Goal: Information Seeking & Learning: Learn about a topic

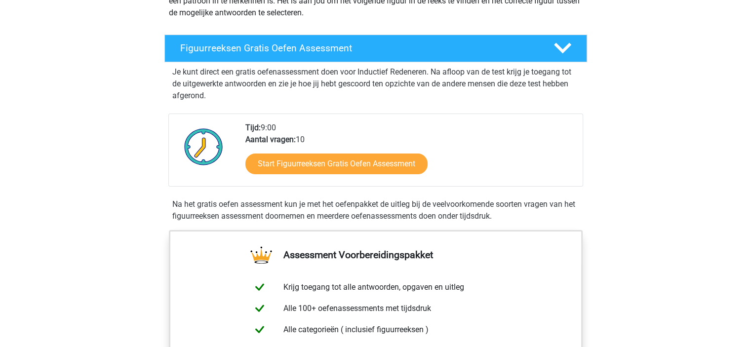
scroll to position [148, 0]
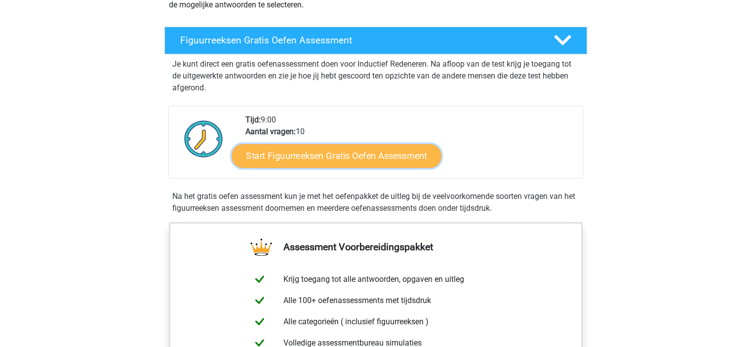
click at [366, 151] on link "Start Figuurreeksen Gratis Oefen Assessment" at bounding box center [336, 156] width 209 height 24
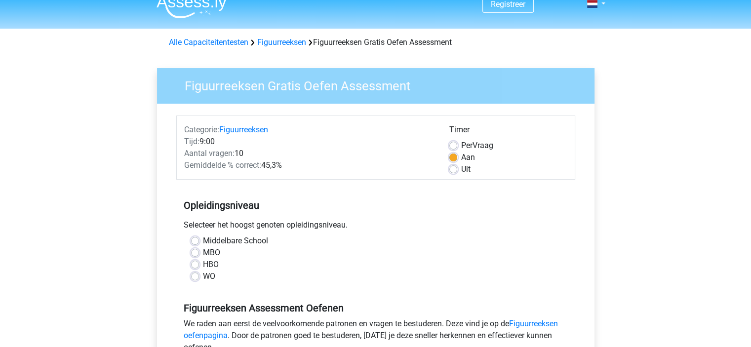
scroll to position [49, 0]
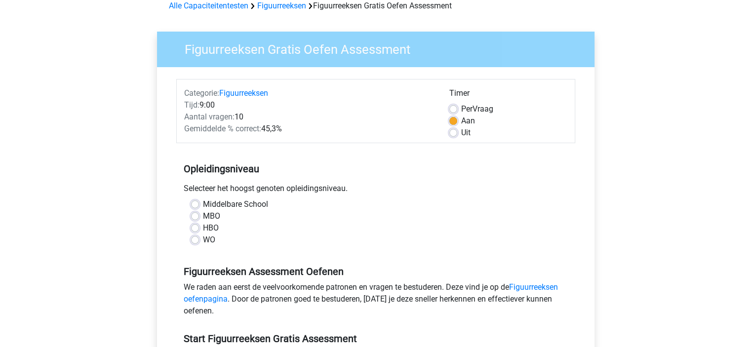
click at [203, 229] on label "HBO" at bounding box center [211, 228] width 16 height 12
click at [196, 229] on input "HBO" at bounding box center [195, 227] width 8 height 10
radio input "true"
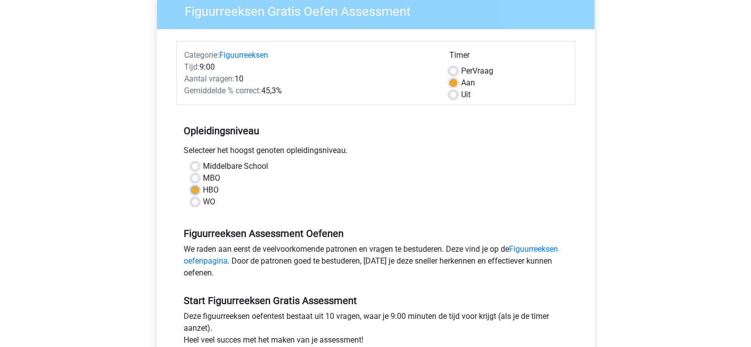
scroll to position [148, 0]
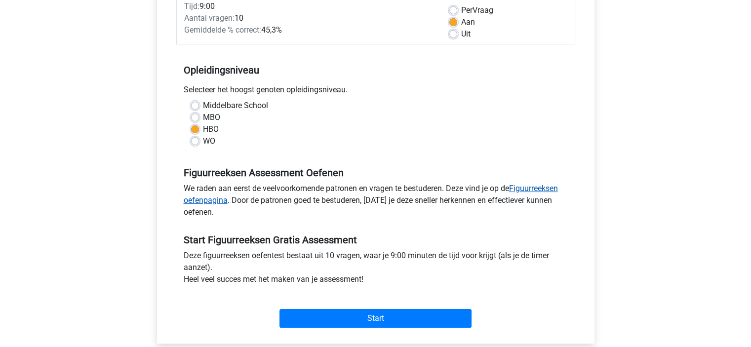
click at [544, 189] on link "Figuurreeksen oefenpagina" at bounding box center [371, 194] width 374 height 21
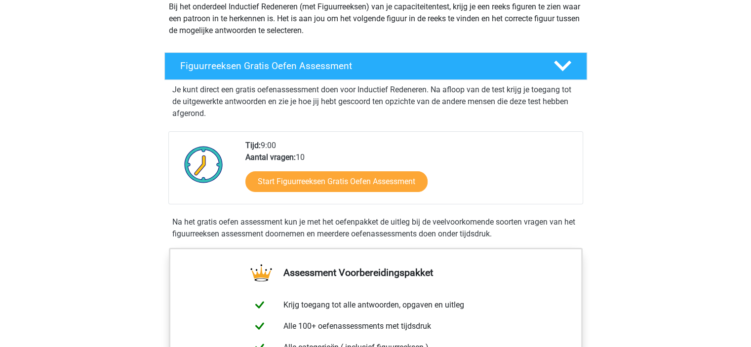
scroll to position [148, 0]
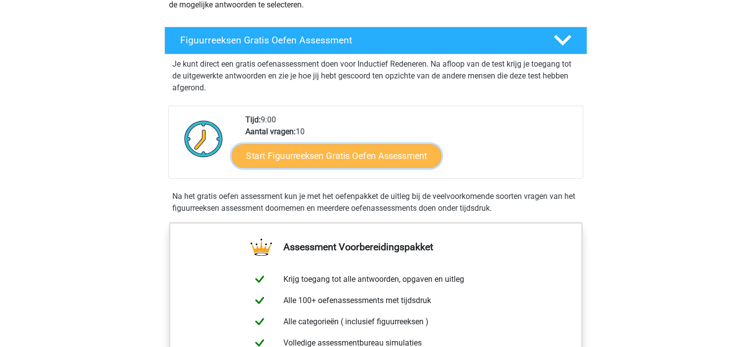
click at [390, 160] on link "Start Figuurreeksen Gratis Oefen Assessment" at bounding box center [336, 156] width 209 height 24
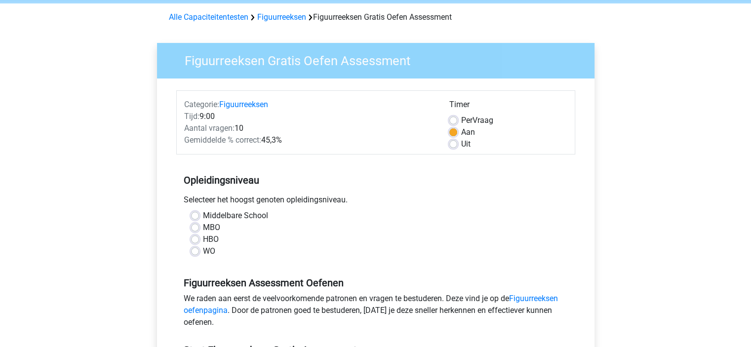
scroll to position [99, 0]
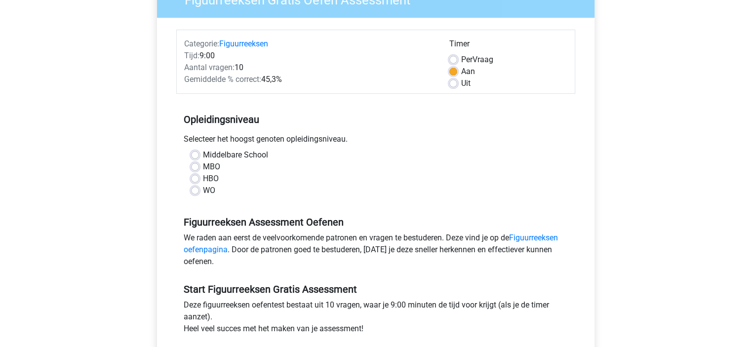
click at [203, 179] on label "HBO" at bounding box center [211, 179] width 16 height 12
click at [193, 179] on input "HBO" at bounding box center [195, 178] width 8 height 10
radio input "true"
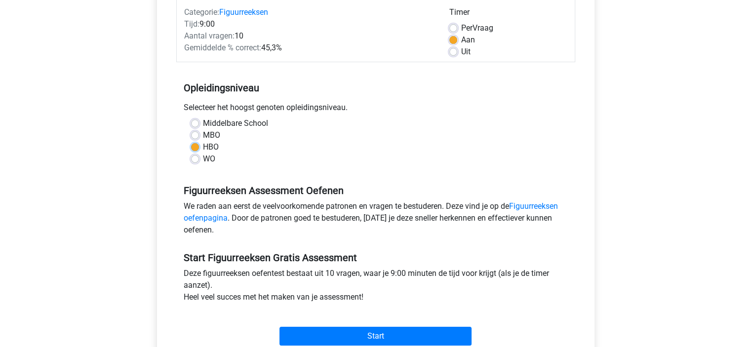
scroll to position [247, 0]
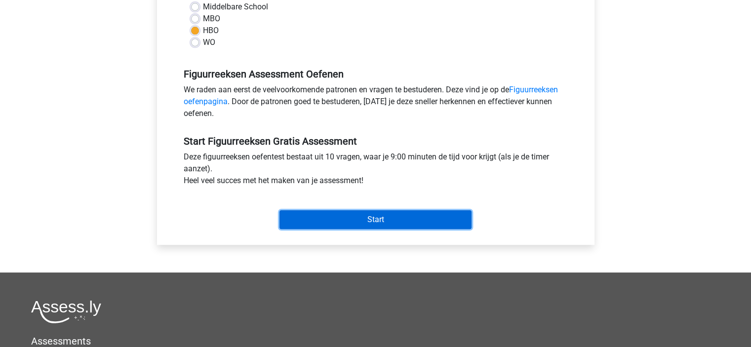
click at [360, 225] on input "Start" at bounding box center [376, 219] width 192 height 19
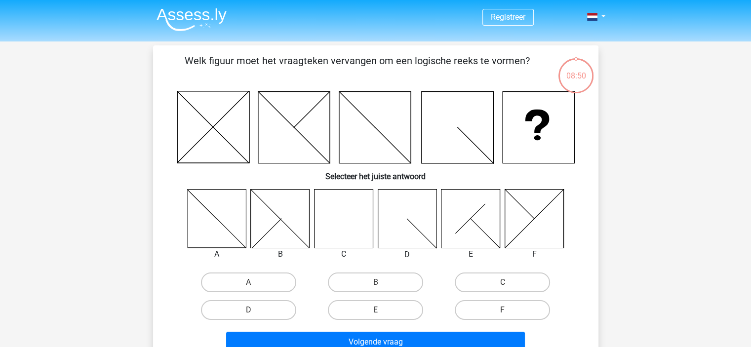
click at [347, 224] on icon at bounding box center [343, 218] width 59 height 59
click at [510, 280] on label "C" at bounding box center [502, 283] width 95 height 20
click at [509, 282] on input "C" at bounding box center [506, 285] width 6 height 6
radio input "true"
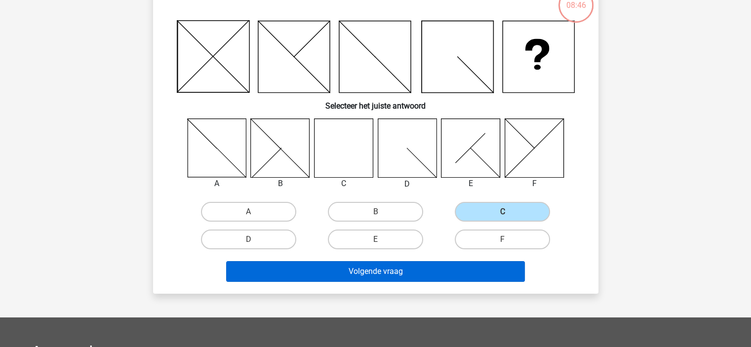
scroll to position [198, 0]
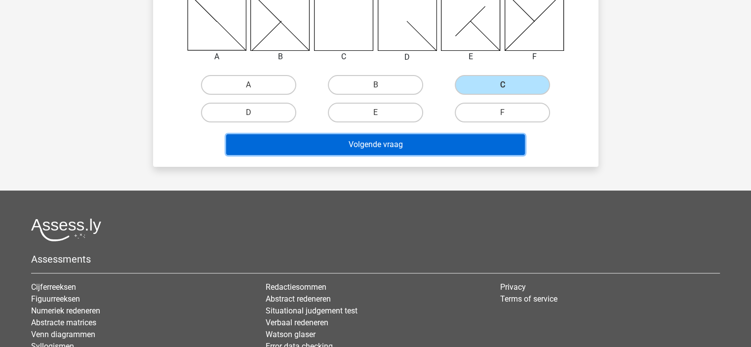
click at [435, 144] on button "Volgende vraag" at bounding box center [375, 144] width 299 height 21
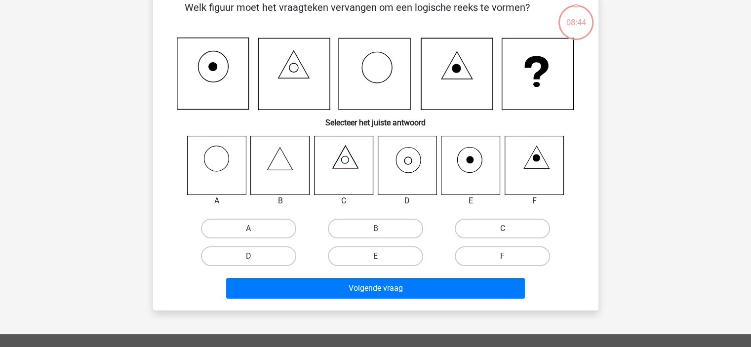
scroll to position [45, 0]
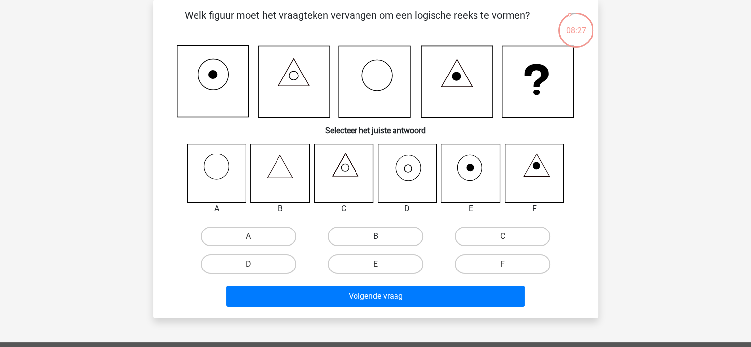
click at [396, 242] on label "B" at bounding box center [375, 237] width 95 height 20
click at [382, 242] on input "B" at bounding box center [378, 240] width 6 height 6
radio input "true"
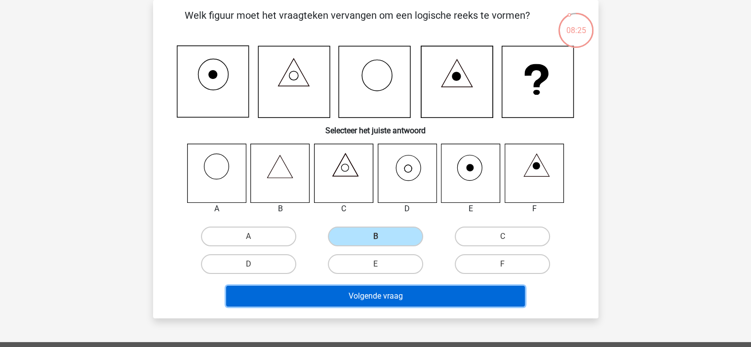
click at [413, 296] on button "Volgende vraag" at bounding box center [375, 296] width 299 height 21
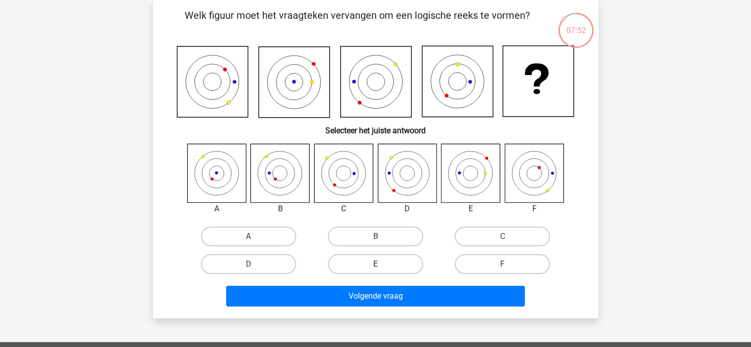
click at [367, 262] on label "E" at bounding box center [375, 264] width 95 height 20
click at [375, 264] on input "E" at bounding box center [378, 267] width 6 height 6
radio input "true"
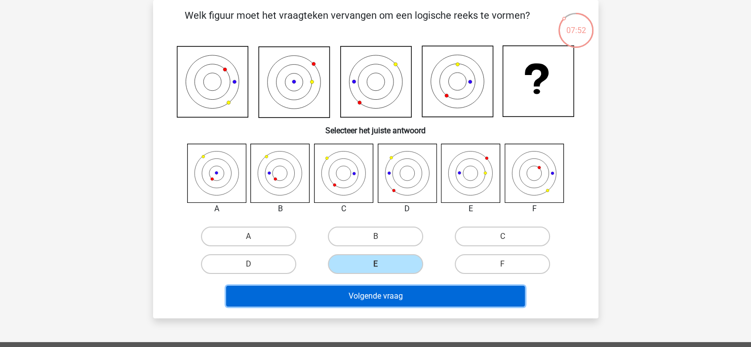
click at [360, 297] on button "Volgende vraag" at bounding box center [375, 296] width 299 height 21
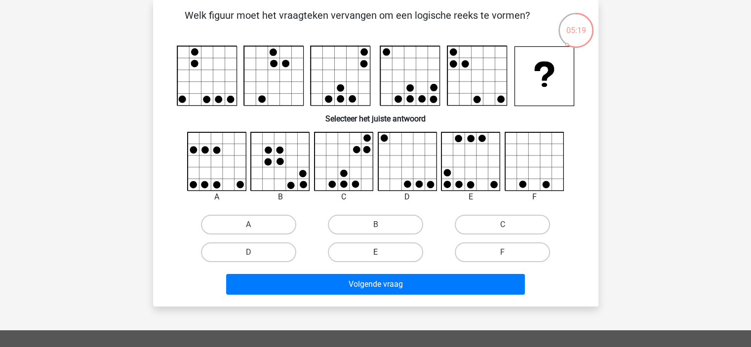
click at [389, 253] on label "E" at bounding box center [375, 252] width 95 height 20
click at [382, 253] on input "E" at bounding box center [378, 255] width 6 height 6
radio input "true"
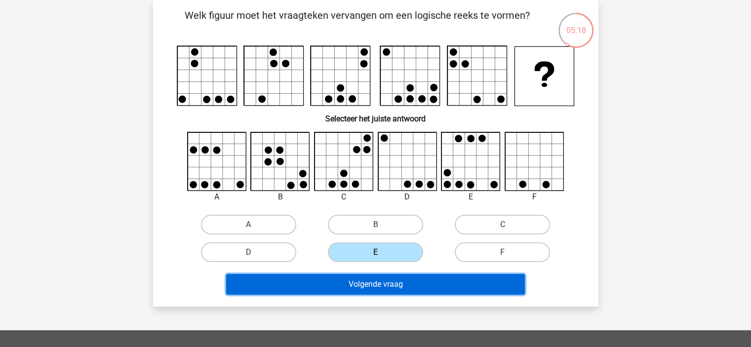
click at [391, 290] on button "Volgende vraag" at bounding box center [375, 284] width 299 height 21
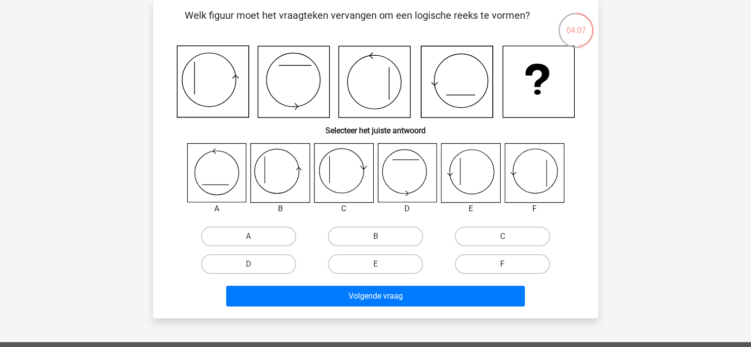
click at [490, 268] on label "F" at bounding box center [502, 264] width 95 height 20
click at [503, 268] on input "F" at bounding box center [506, 267] width 6 height 6
radio input "true"
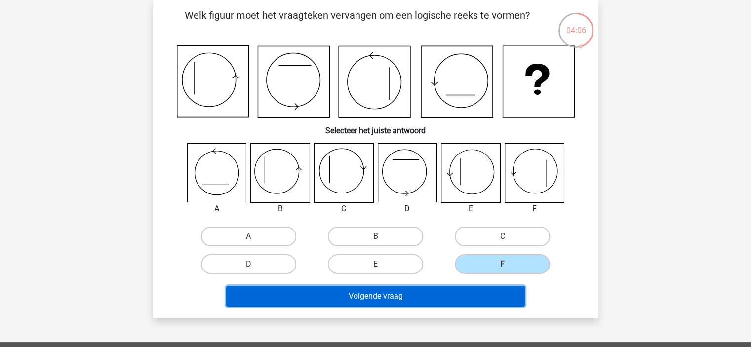
click at [482, 295] on button "Volgende vraag" at bounding box center [375, 296] width 299 height 21
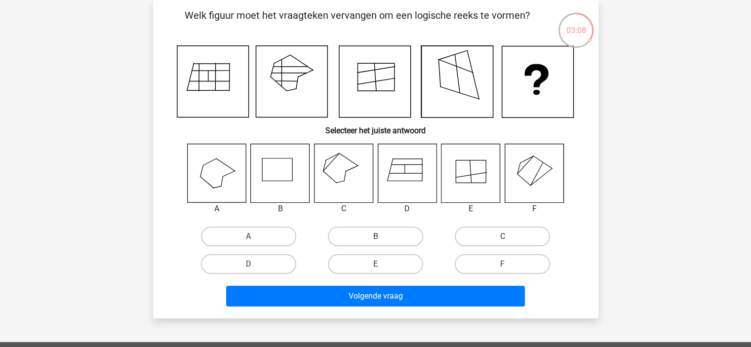
click at [531, 232] on label "C" at bounding box center [502, 237] width 95 height 20
click at [509, 237] on input "C" at bounding box center [506, 240] width 6 height 6
radio input "true"
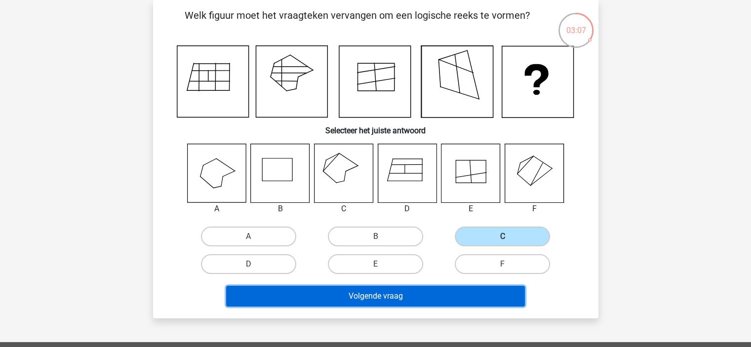
click at [481, 293] on button "Volgende vraag" at bounding box center [375, 296] width 299 height 21
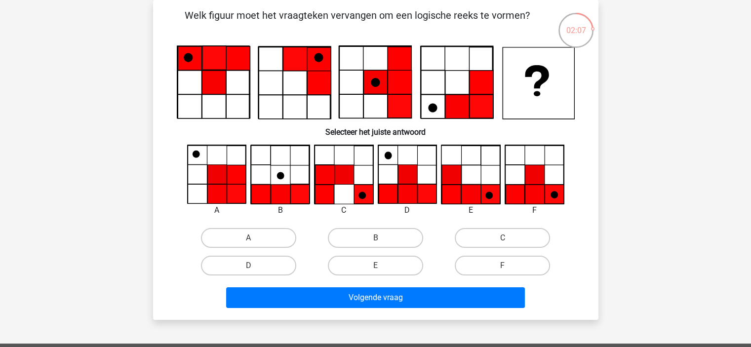
click at [252, 267] on input "D" at bounding box center [251, 269] width 6 height 6
radio input "true"
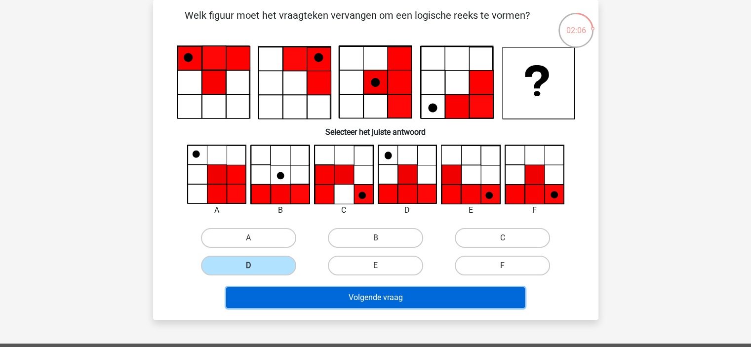
click at [393, 292] on button "Volgende vraag" at bounding box center [375, 297] width 299 height 21
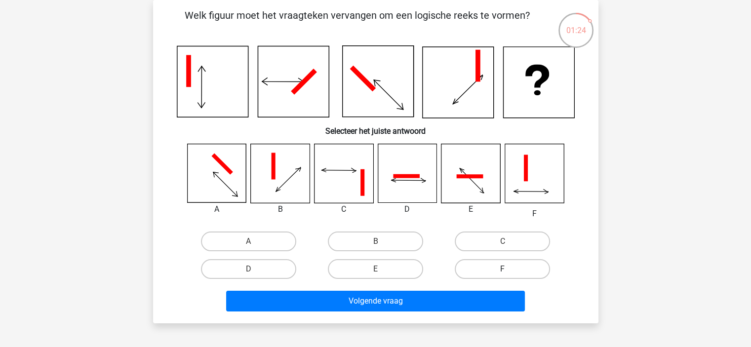
click at [480, 267] on label "F" at bounding box center [502, 269] width 95 height 20
click at [503, 269] on input "F" at bounding box center [506, 272] width 6 height 6
radio input "true"
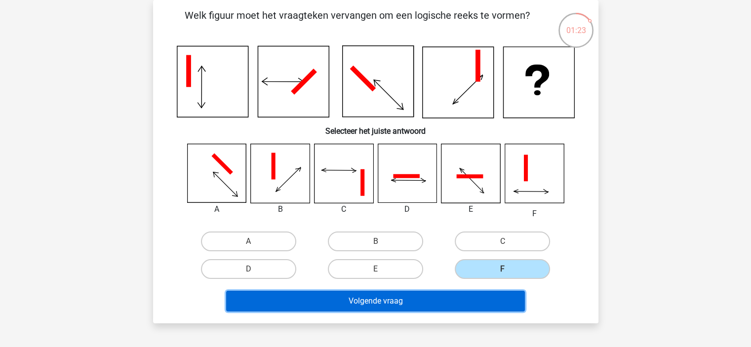
click at [472, 300] on button "Volgende vraag" at bounding box center [375, 301] width 299 height 21
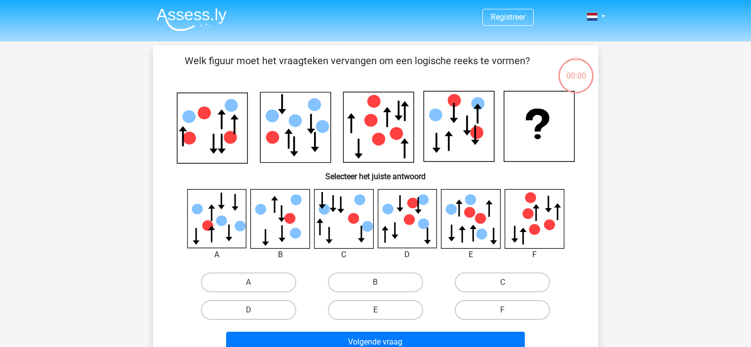
scroll to position [45, 0]
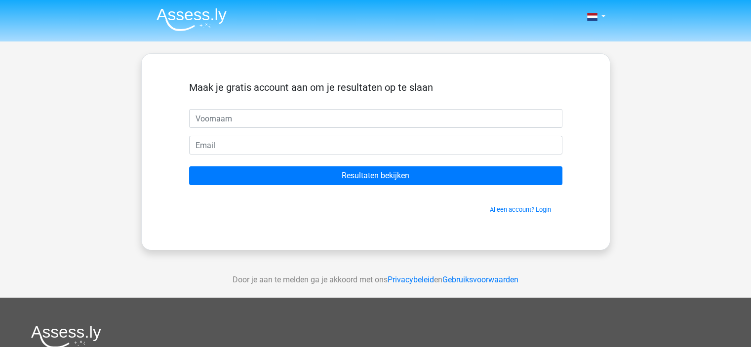
click at [309, 119] on input "text" at bounding box center [375, 118] width 373 height 19
type input "[PERSON_NAME]"
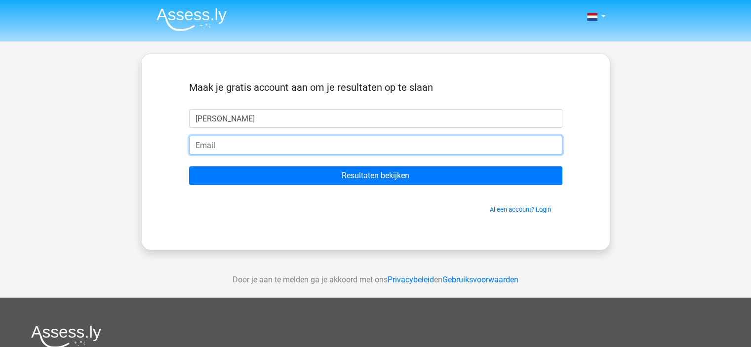
click at [262, 151] on input "email" at bounding box center [375, 145] width 373 height 19
type input "[EMAIL_ADDRESS][DOMAIN_NAME]"
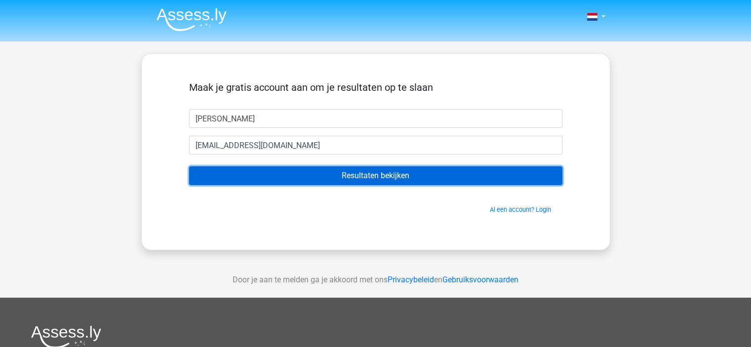
click at [358, 175] on input "Resultaten bekijken" at bounding box center [375, 175] width 373 height 19
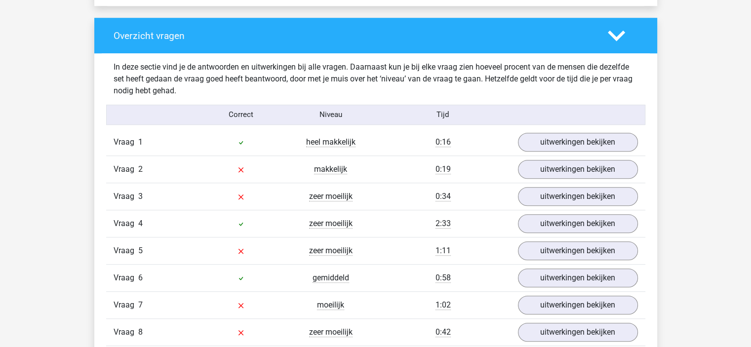
scroll to position [741, 0]
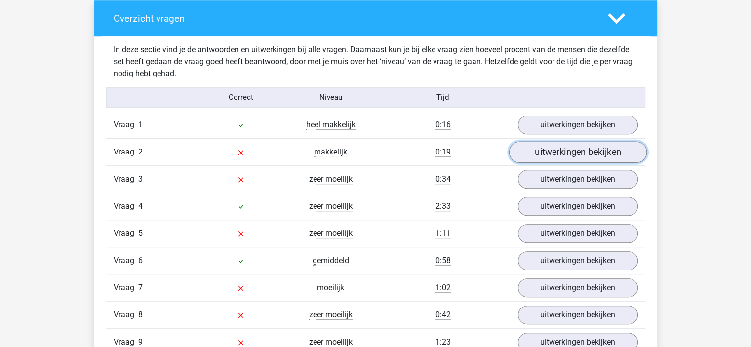
click at [579, 149] on link "uitwerkingen bekijken" at bounding box center [578, 152] width 138 height 22
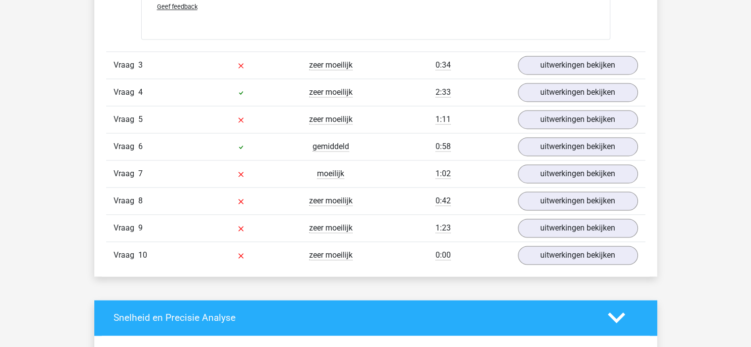
scroll to position [1481, 0]
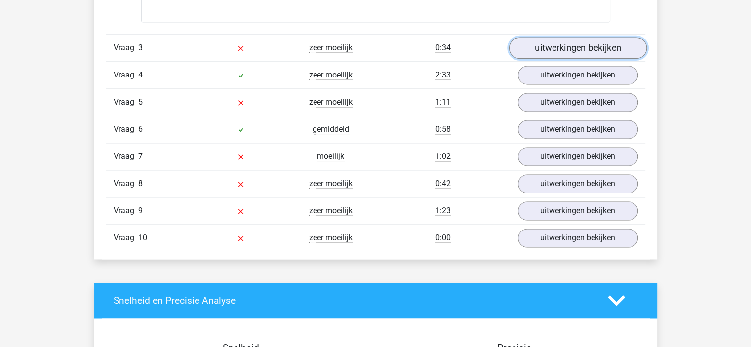
click at [580, 54] on link "uitwerkingen bekijken" at bounding box center [578, 48] width 138 height 22
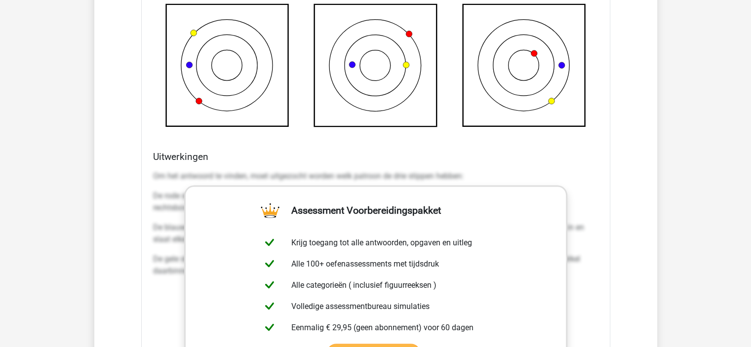
scroll to position [1827, 0]
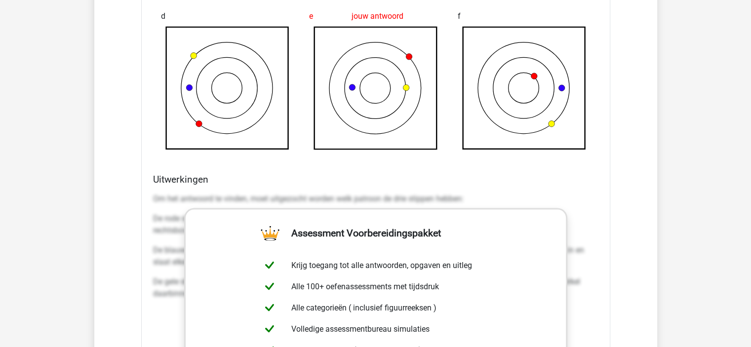
click at [519, 179] on h4 "Uitwerkingen" at bounding box center [375, 178] width 445 height 11
